Goal: Task Accomplishment & Management: Use online tool/utility

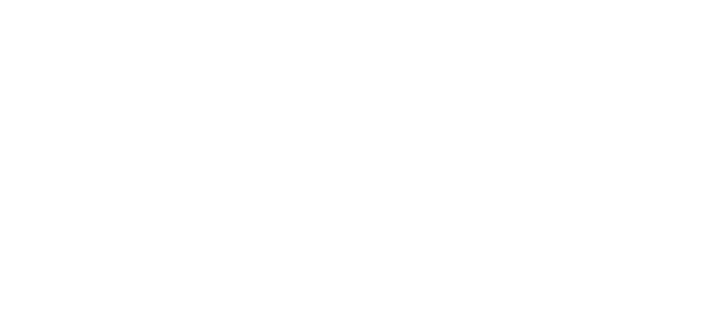
select select "*"
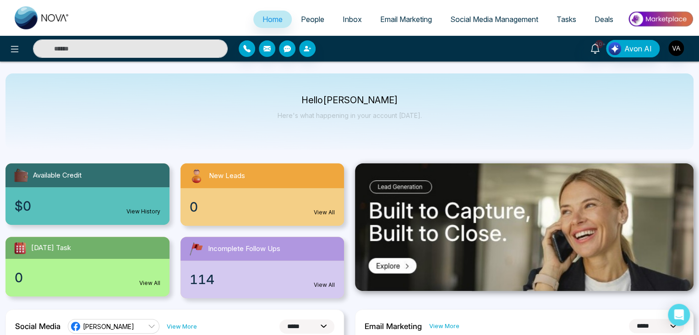
click at [420, 21] on span "Email Marketing" at bounding box center [406, 19] width 52 height 9
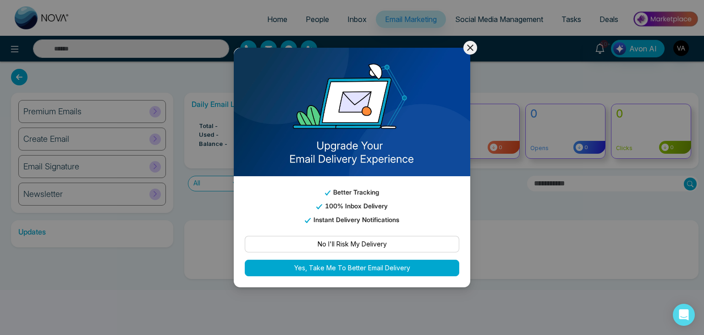
click at [466, 48] on icon at bounding box center [470, 47] width 11 height 11
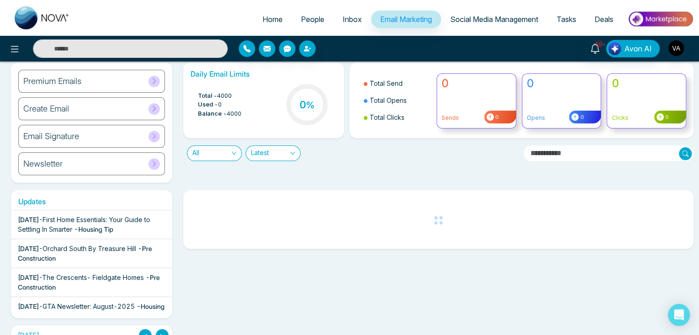
scroll to position [46, 0]
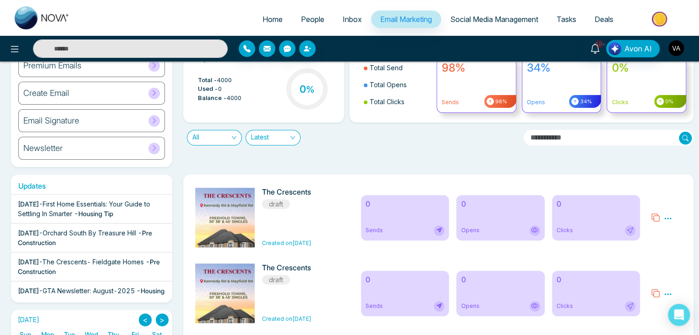
click at [676, 45] on img "button" at bounding box center [677, 48] width 16 height 16
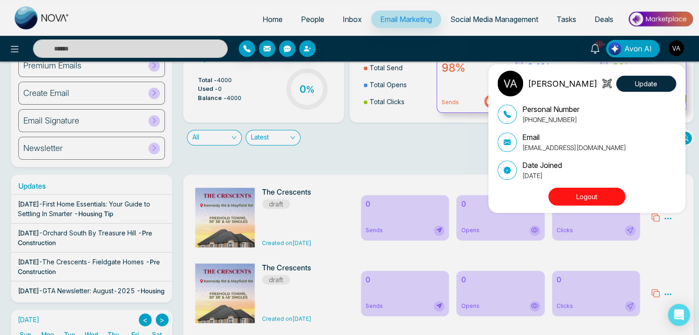
click at [468, 152] on div "Vijay Admin Update Personal Number [PHONE_NUMBER] Email [EMAIL_ADDRESS][DOMAIN_…" at bounding box center [349, 167] width 699 height 335
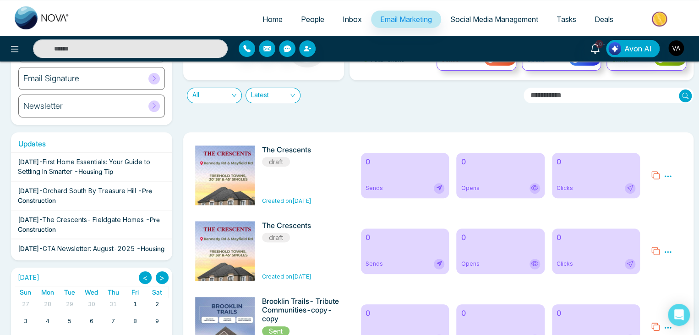
scroll to position [0, 0]
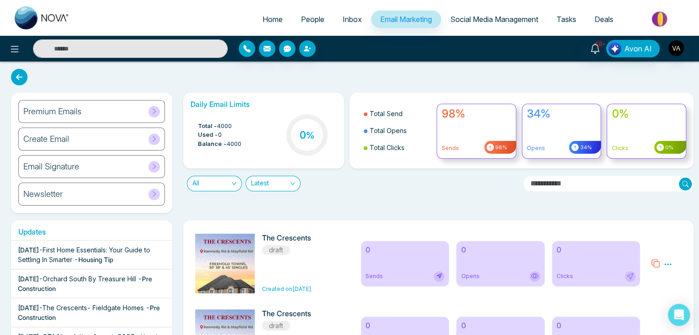
click at [125, 116] on div "Premium Emails" at bounding box center [91, 111] width 147 height 23
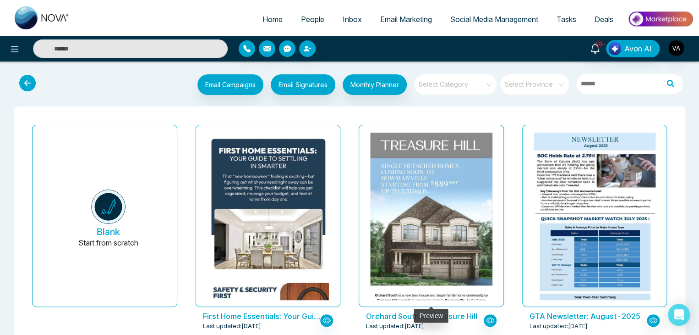
click at [450, 247] on div at bounding box center [431, 215] width 122 height 167
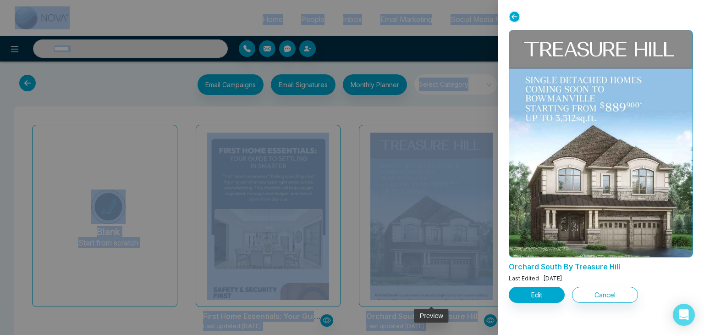
click at [450, 247] on div at bounding box center [352, 167] width 704 height 335
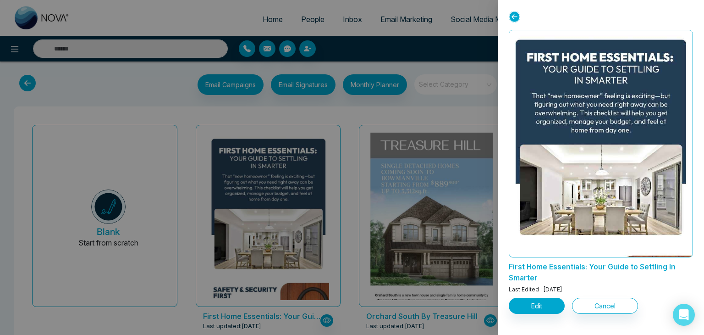
click at [564, 263] on p "First Home Essentials: Your Guide to Settling In Smarter" at bounding box center [601, 270] width 184 height 26
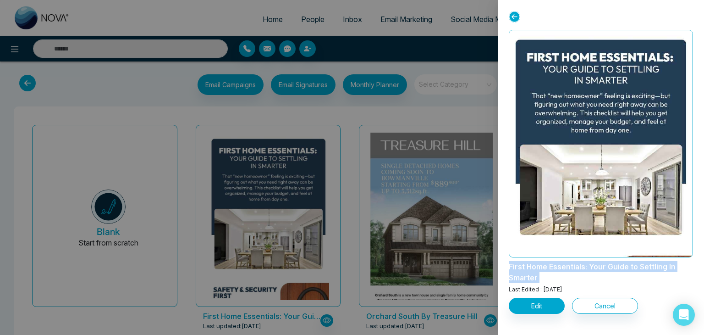
click at [564, 263] on p "First Home Essentials: Your Guide to Settling In Smarter" at bounding box center [601, 270] width 184 height 26
copy p "First Home Essentials: Your Guide to Settling In Smarter"
click at [550, 307] on button "Edit" at bounding box center [537, 305] width 56 height 16
click at [522, 307] on button "Edit" at bounding box center [537, 305] width 56 height 16
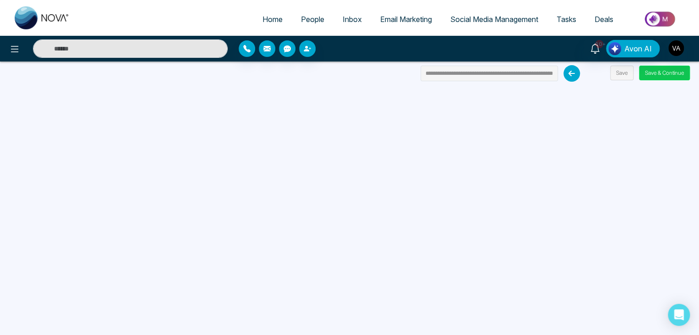
click at [662, 68] on button "Save & Continue" at bounding box center [664, 73] width 51 height 15
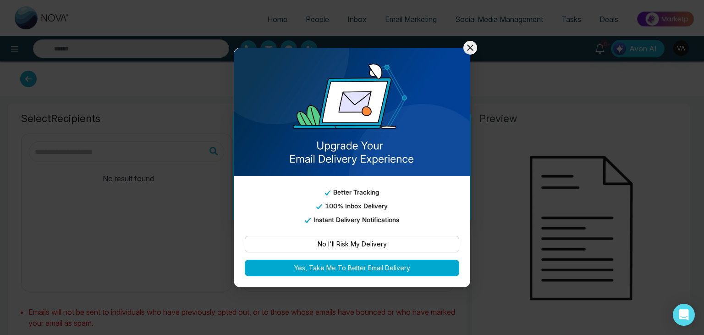
type input "**********"
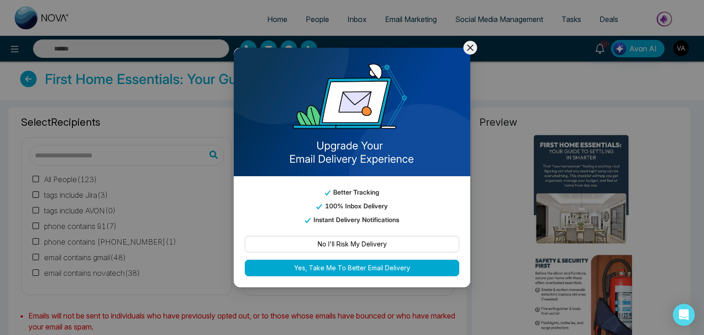
click at [471, 43] on icon at bounding box center [470, 47] width 11 height 11
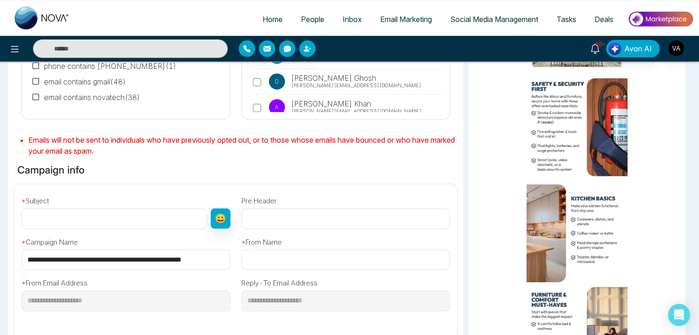
scroll to position [176, 0]
click at [129, 221] on input "text" at bounding box center [115, 218] width 186 height 21
paste input "**********"
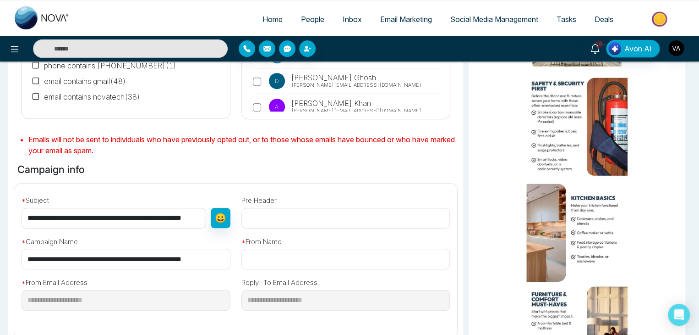
click at [129, 221] on input "**********" at bounding box center [114, 218] width 185 height 21
type input "**********"
click at [341, 259] on input "text" at bounding box center [346, 258] width 209 height 21
type input "*****"
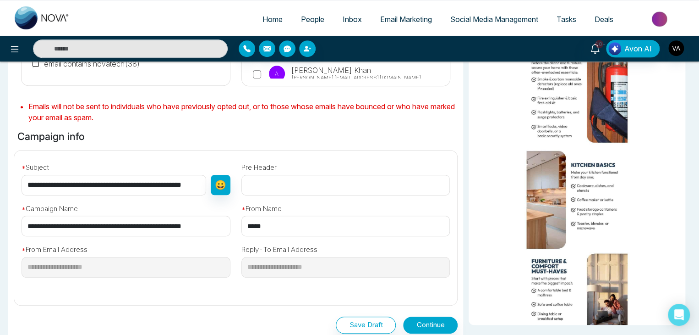
scroll to position [302, 0]
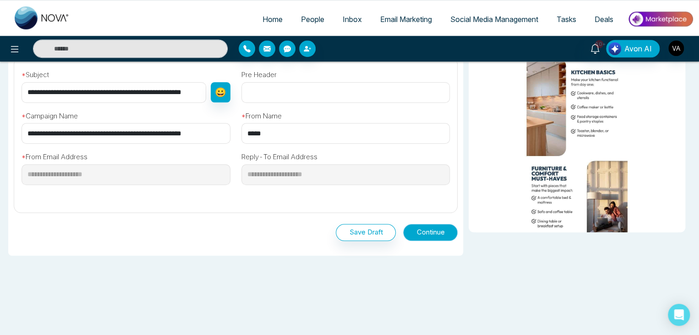
click at [416, 224] on button "Continue" at bounding box center [430, 232] width 55 height 17
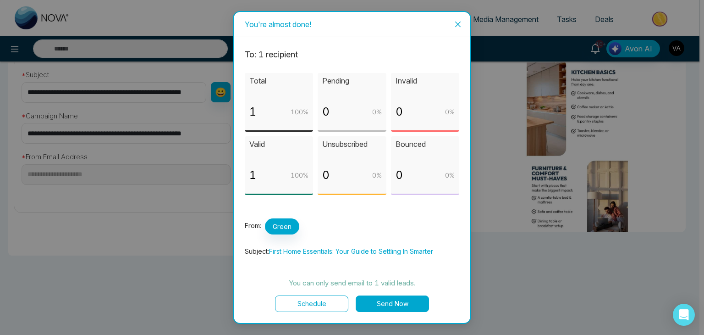
click at [403, 300] on button "Send Now" at bounding box center [392, 303] width 73 height 16
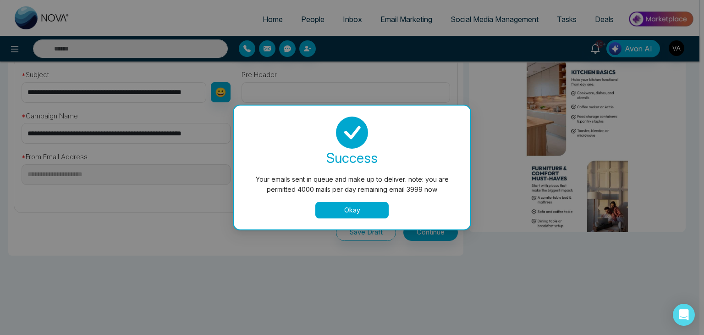
click at [363, 212] on button "Okay" at bounding box center [351, 210] width 73 height 16
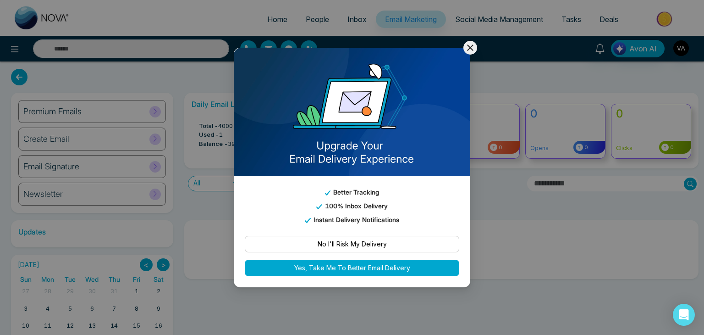
click at [474, 44] on icon at bounding box center [470, 47] width 11 height 11
click at [469, 44] on icon at bounding box center [470, 47] width 11 height 11
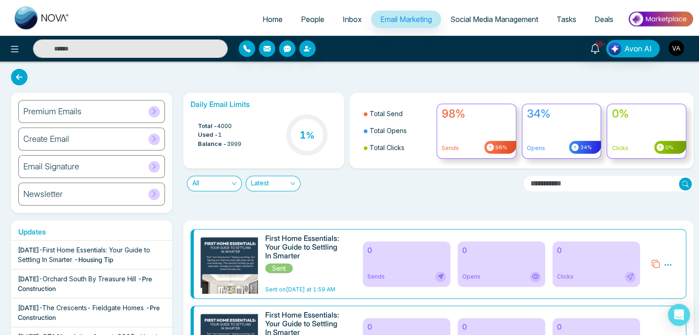
click at [674, 50] on img "button" at bounding box center [677, 48] width 16 height 16
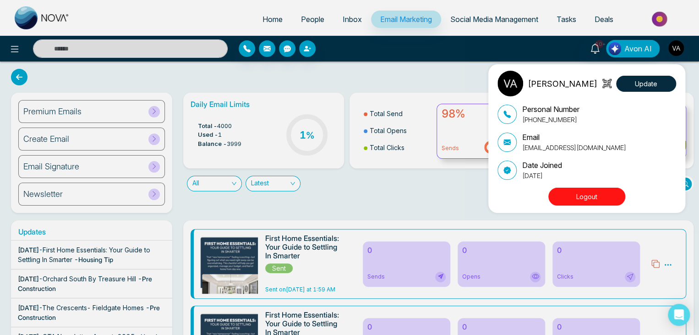
click at [548, 148] on p "[EMAIL_ADDRESS][DOMAIN_NAME]" at bounding box center [574, 148] width 104 height 10
click at [341, 201] on div "Vijay Admin Update Personal Number +918975542824 Email vijay@mmnovatech.com Dat…" at bounding box center [349, 167] width 699 height 335
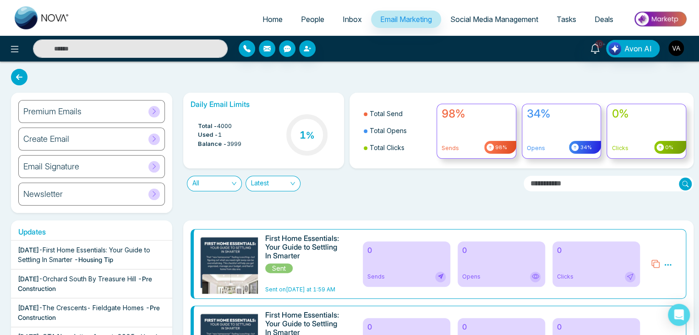
click at [434, 209] on div "Daily Email Limits Total - 4000 Used - 1 Balance - 3999 1 % Total Send Total Op…" at bounding box center [436, 153] width 516 height 120
click at [377, 208] on div "Daily Email Limits Total - 4000 Used - 1 Balance - 3999 1 % Total Send Total Op…" at bounding box center [436, 153] width 516 height 120
click at [308, 289] on span "Sent on Today at 1:59 AM" at bounding box center [300, 289] width 70 height 7
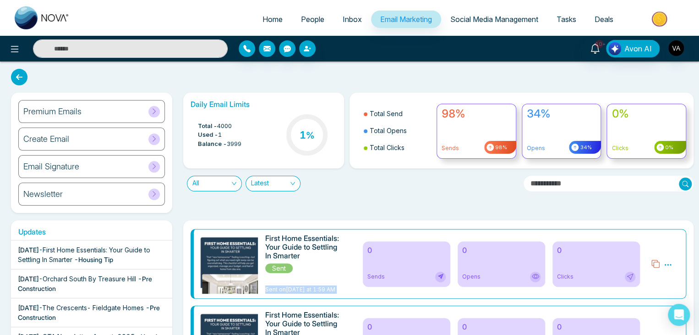
click at [308, 289] on span "Sent on Today at 1:59 AM" at bounding box center [300, 289] width 70 height 7
click at [674, 51] on img "button" at bounding box center [677, 48] width 16 height 16
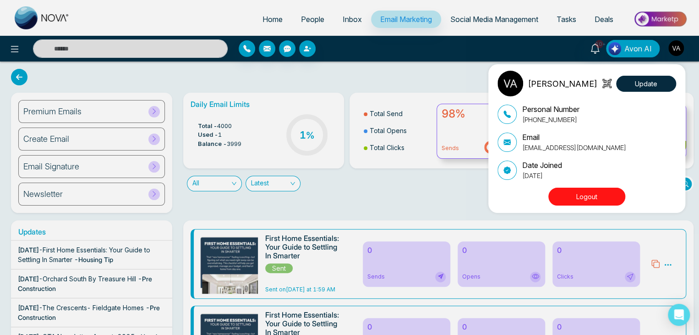
click at [558, 147] on p "[EMAIL_ADDRESS][DOMAIN_NAME]" at bounding box center [574, 148] width 104 height 10
copy div "[EMAIL_ADDRESS][DOMAIN_NAME]"
click at [564, 197] on button "Logout" at bounding box center [587, 196] width 77 height 18
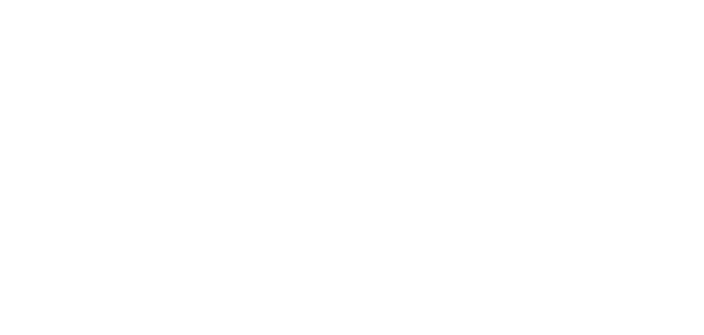
select select "*"
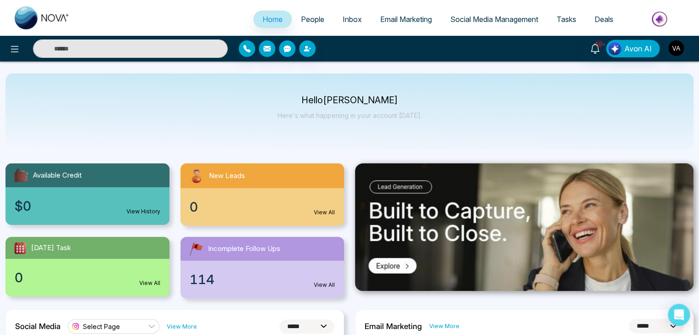
click at [405, 13] on link "Email Marketing" at bounding box center [406, 19] width 70 height 17
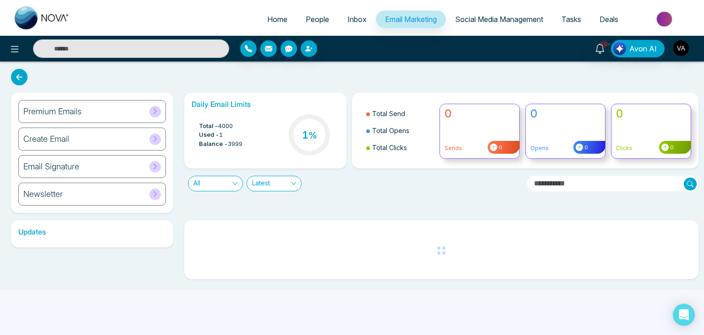
click at [350, 297] on div "Home People Inbox Email Marketing Social Media Management Tasks Deals 10+ Avon …" at bounding box center [352, 167] width 704 height 335
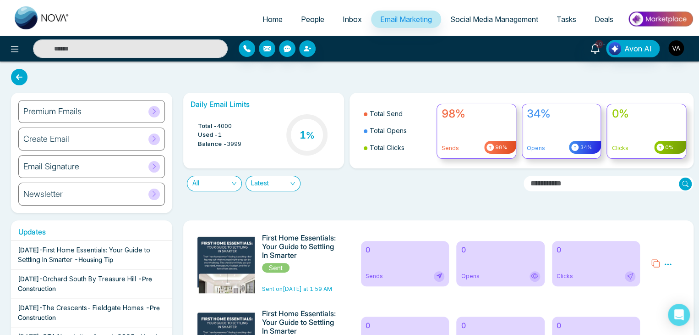
click at [469, 192] on div "Daily Email Limits Total - 4000 Used - 1 Balance - 3999 1 % Total Send Total Op…" at bounding box center [436, 153] width 516 height 120
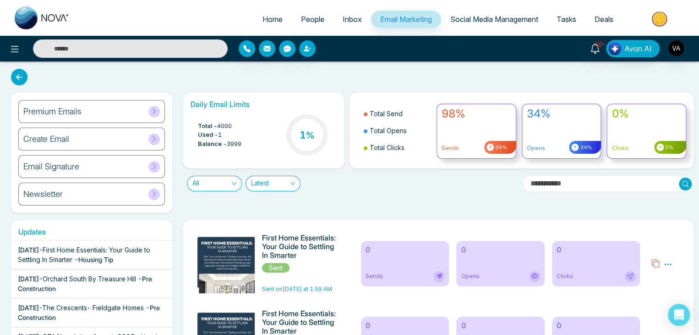
click at [131, 114] on div "Premium Emails" at bounding box center [91, 111] width 147 height 23
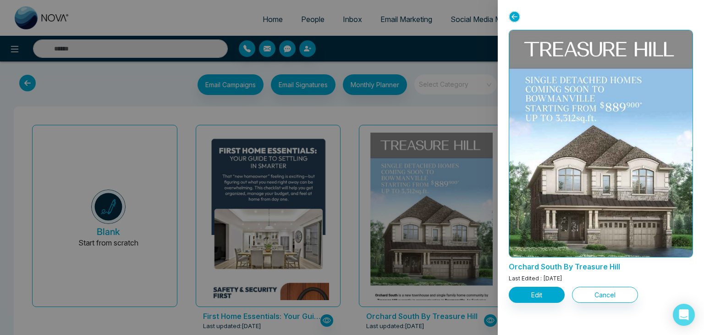
click at [549, 261] on p "Orchard South By Treasure Hill" at bounding box center [601, 264] width 184 height 15
copy p "Orchard South By Treasure Hill"
click at [542, 296] on button "Edit" at bounding box center [537, 294] width 56 height 16
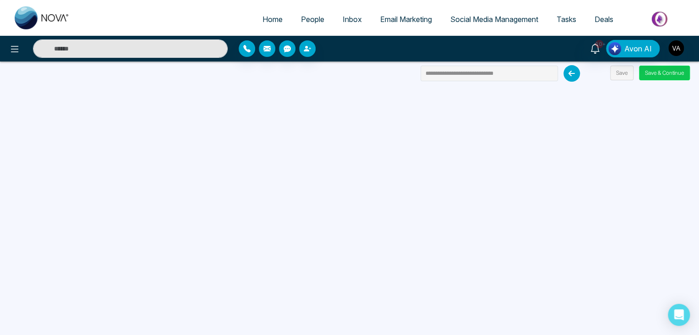
click at [675, 77] on button "Save & Continue" at bounding box center [664, 73] width 51 height 15
click at [660, 67] on button "Save & Continue" at bounding box center [664, 73] width 51 height 15
click at [665, 76] on button "Save & Continue" at bounding box center [664, 73] width 51 height 15
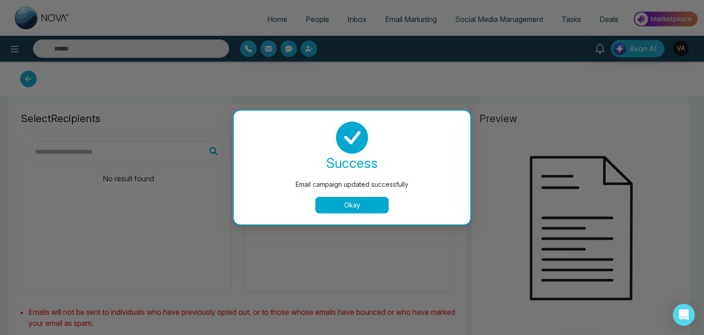
click at [337, 204] on button "Okay" at bounding box center [351, 205] width 73 height 16
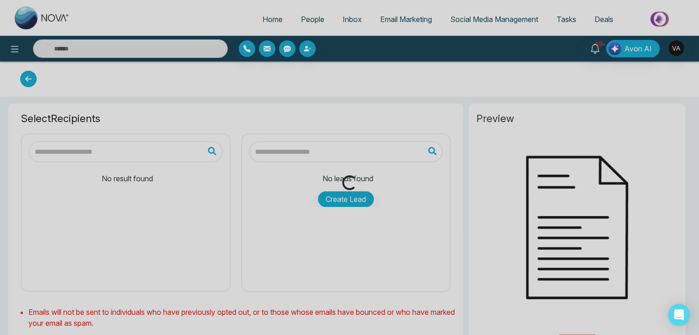
type input "**********"
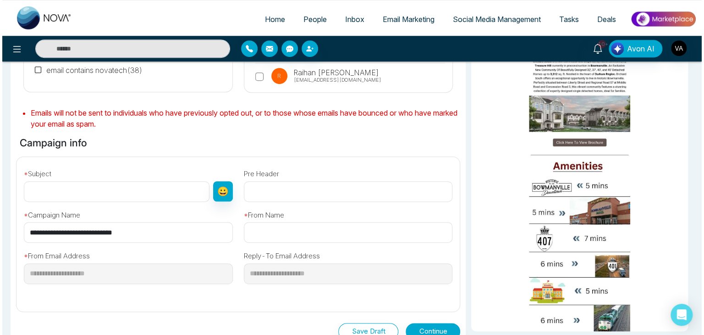
scroll to position [207, 0]
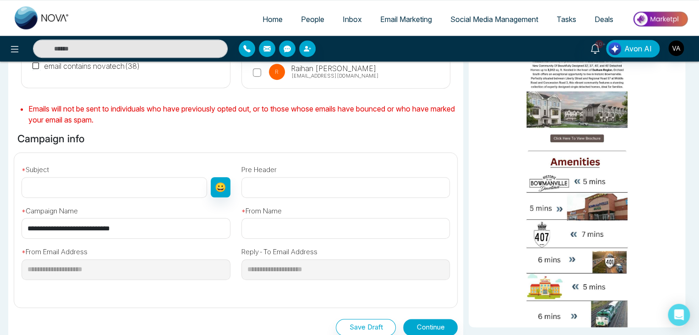
click at [126, 184] on input "text" at bounding box center [115, 187] width 186 height 21
paste input "**********"
type input "**********"
click at [288, 235] on input "text" at bounding box center [346, 228] width 209 height 21
type input "*****"
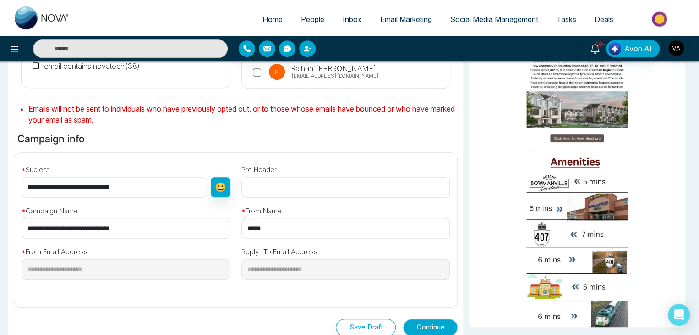
click at [436, 325] on button "Continue" at bounding box center [430, 327] width 55 height 17
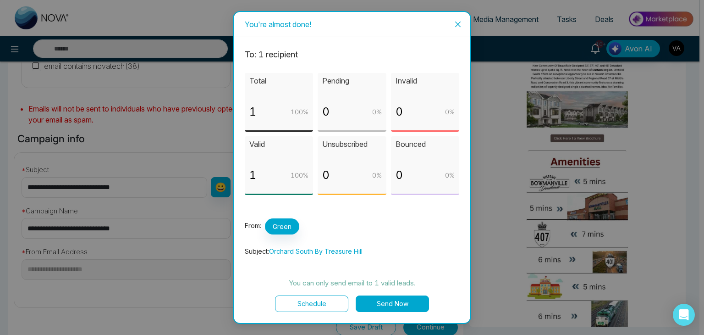
click at [396, 308] on button "Send Now" at bounding box center [392, 303] width 73 height 16
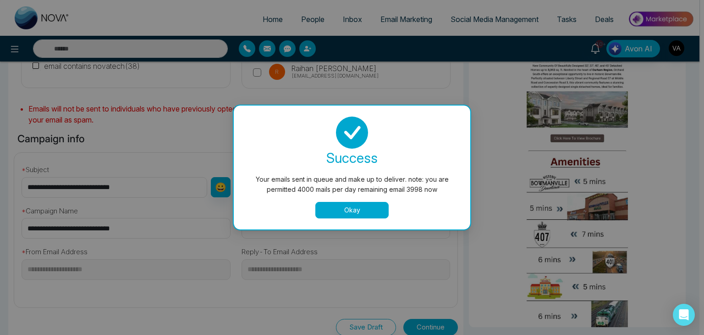
click at [357, 206] on button "Okay" at bounding box center [351, 210] width 73 height 16
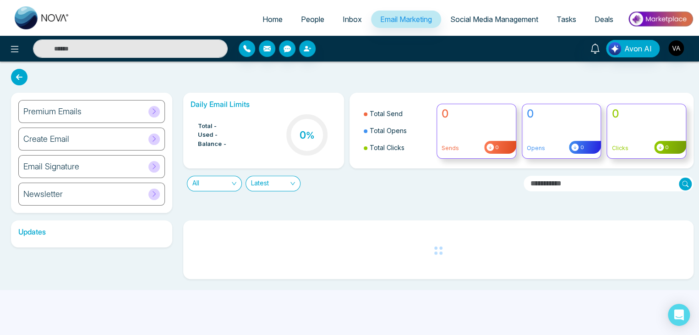
click at [386, 77] on div "Premium Emails Create Email Email Signature Newsletter Daily Email Limits Total…" at bounding box center [349, 175] width 699 height 228
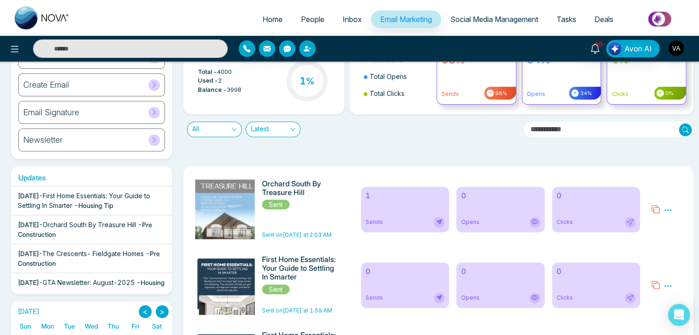
scroll to position [55, 0]
click at [314, 235] on span "Sent on [DATE] at 2:03 AM" at bounding box center [297, 234] width 70 height 7
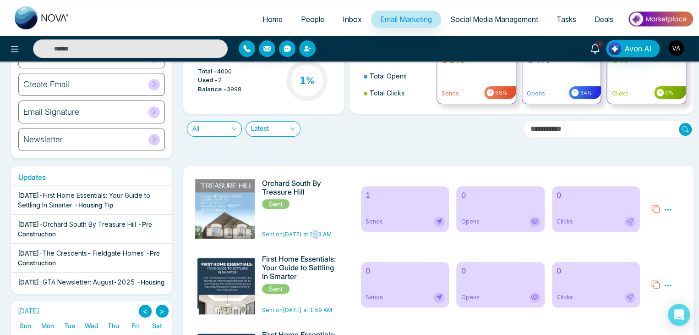
click at [314, 235] on span "Sent on [DATE] at 2:03 AM" at bounding box center [297, 234] width 70 height 7
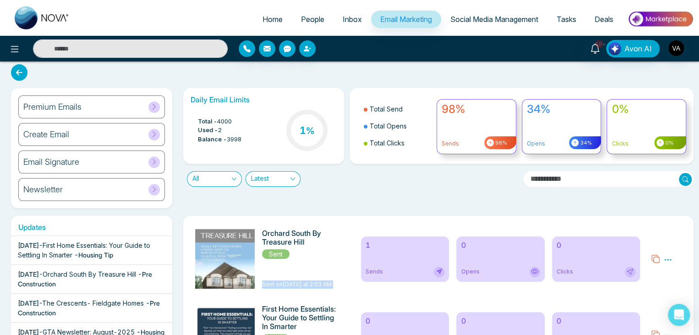
scroll to position [0, 0]
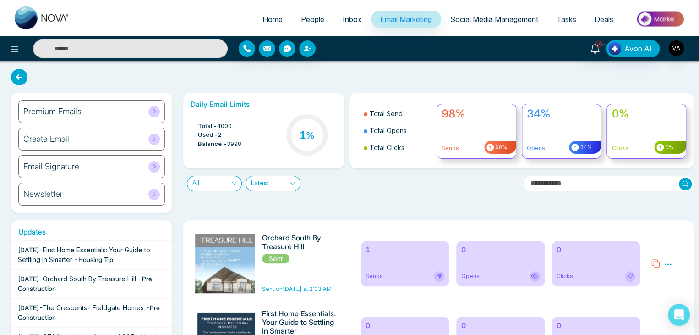
drag, startPoint x: 369, startPoint y: 198, endPoint x: 338, endPoint y: 192, distance: 31.8
click at [338, 192] on div "Daily Email Limits Total - 4000 Used - 2 Balance - 3998 1 % Total Send Total Op…" at bounding box center [436, 153] width 516 height 120
click at [411, 186] on div "All Latest" at bounding box center [350, 179] width 344 height 23
